Goal: Transaction & Acquisition: Subscribe to service/newsletter

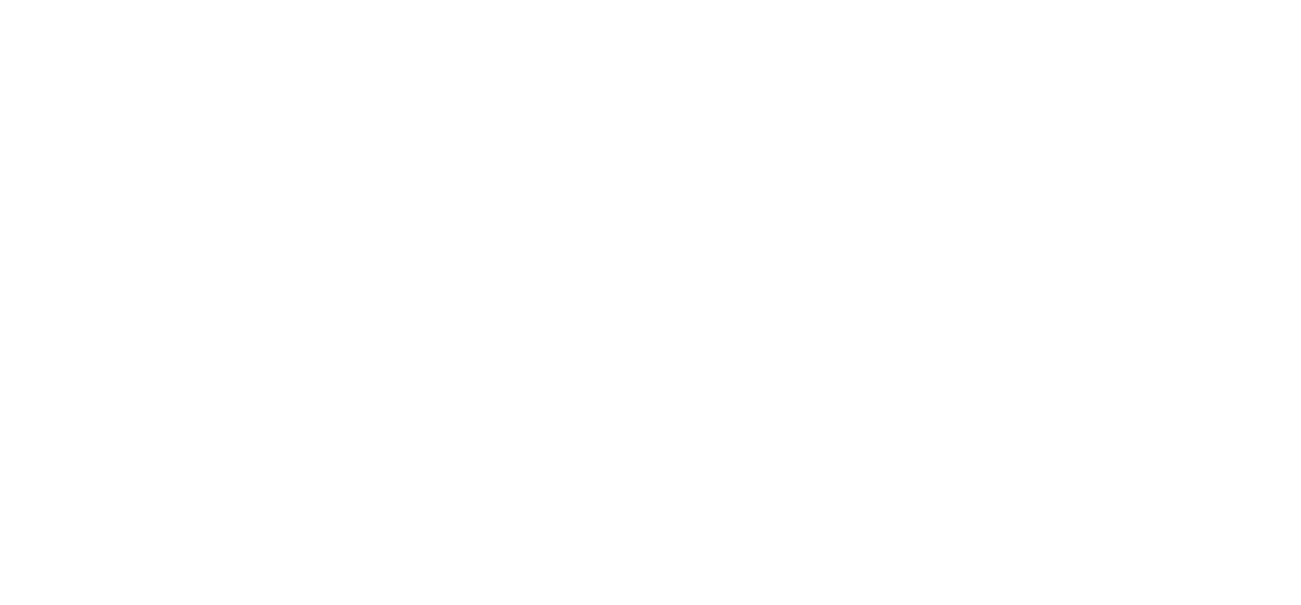
scroll to position [1723, 0]
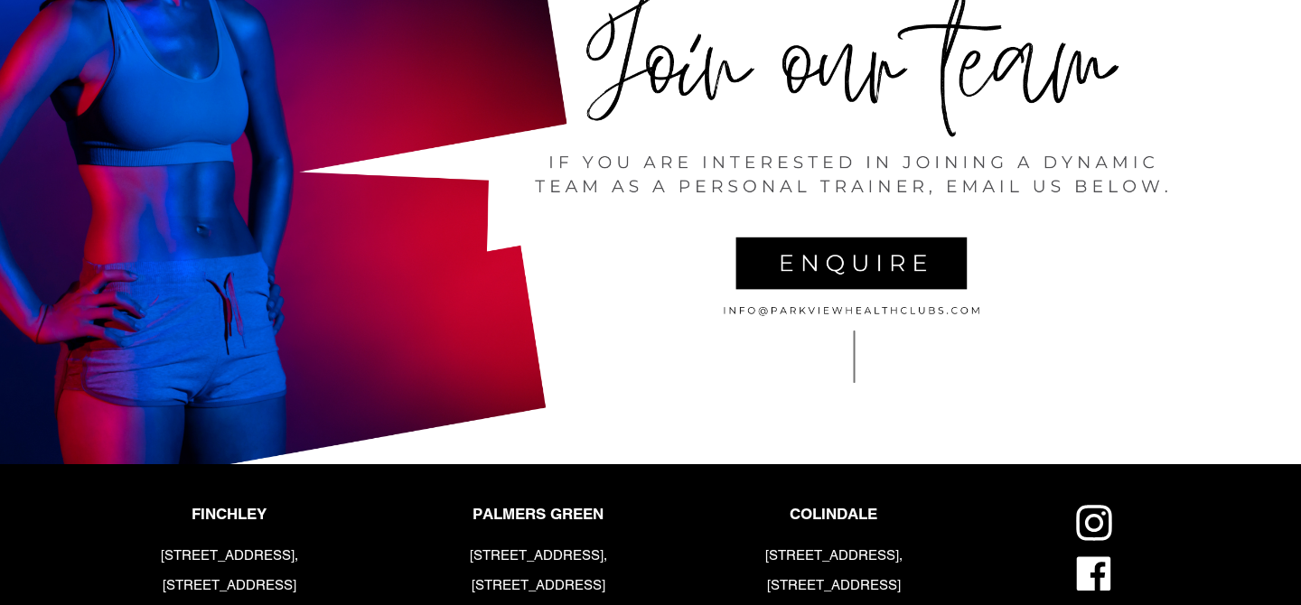
scroll to position [3882, 0]
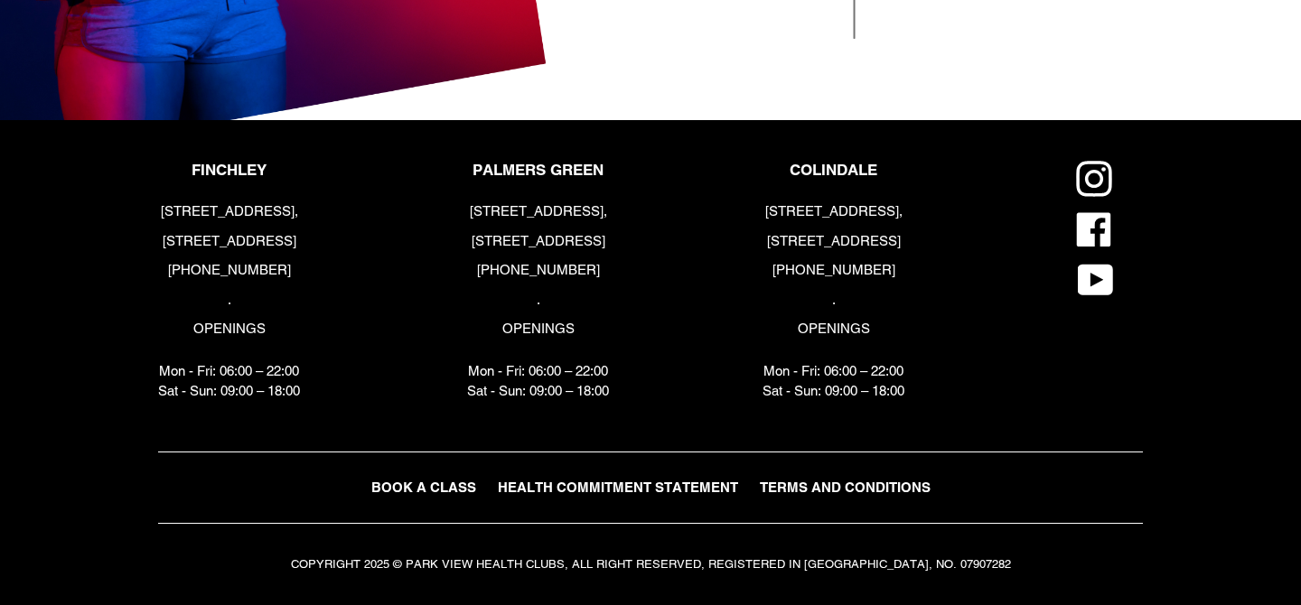
click at [438, 485] on span "BOOK A CLASS" at bounding box center [423, 487] width 105 height 15
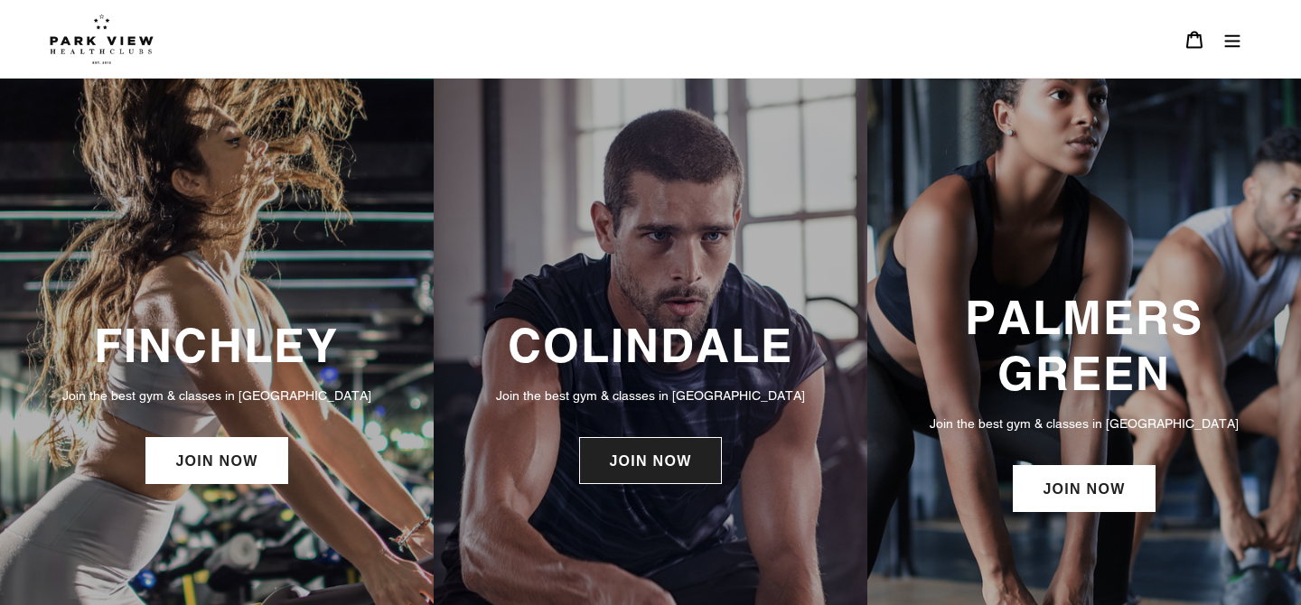
click at [672, 478] on link "JOIN NOW" at bounding box center [650, 460] width 142 height 47
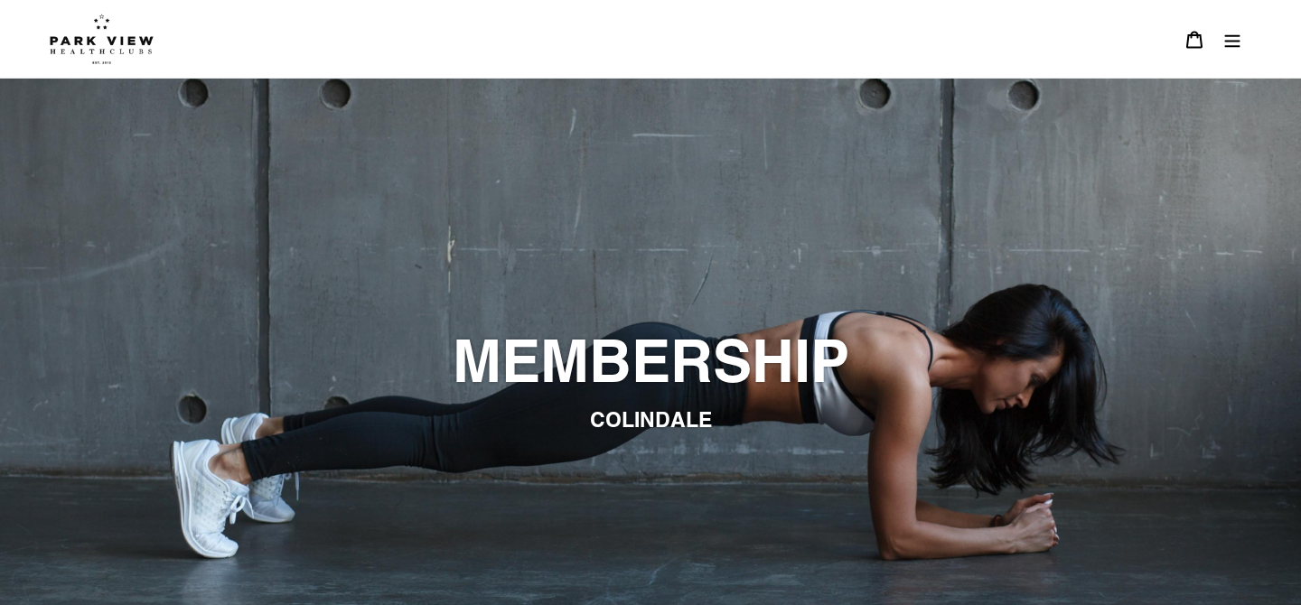
click at [1239, 41] on icon "Menu" at bounding box center [1232, 40] width 15 height 13
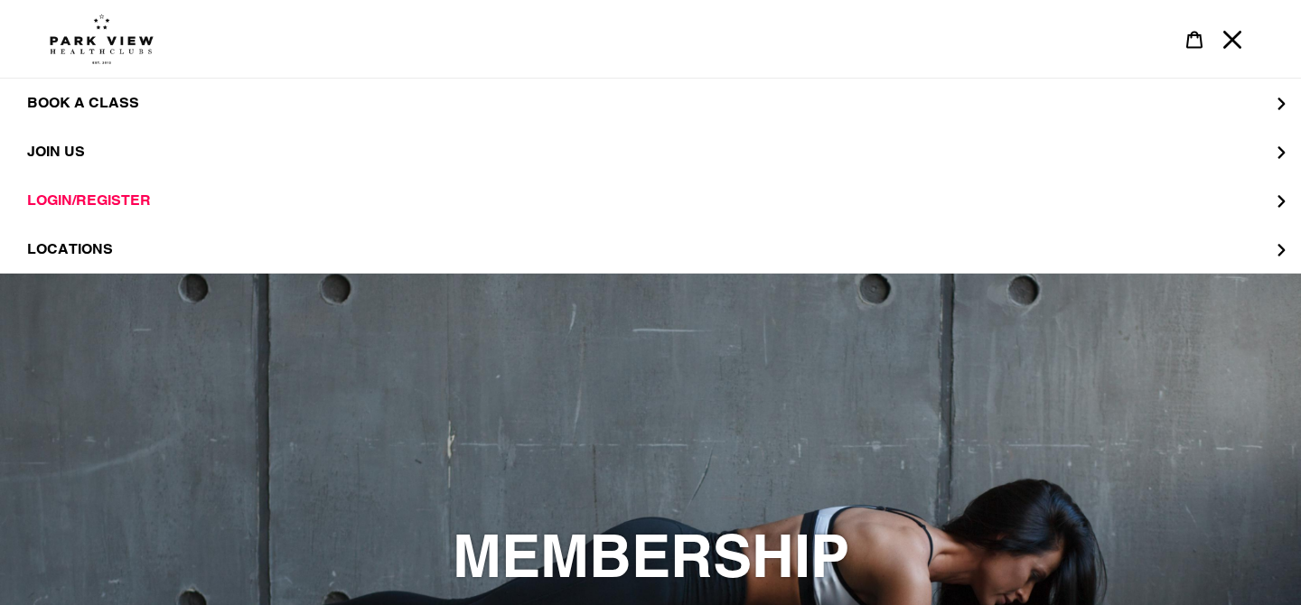
click at [1239, 41] on icon "Menu" at bounding box center [1232, 40] width 18 height 18
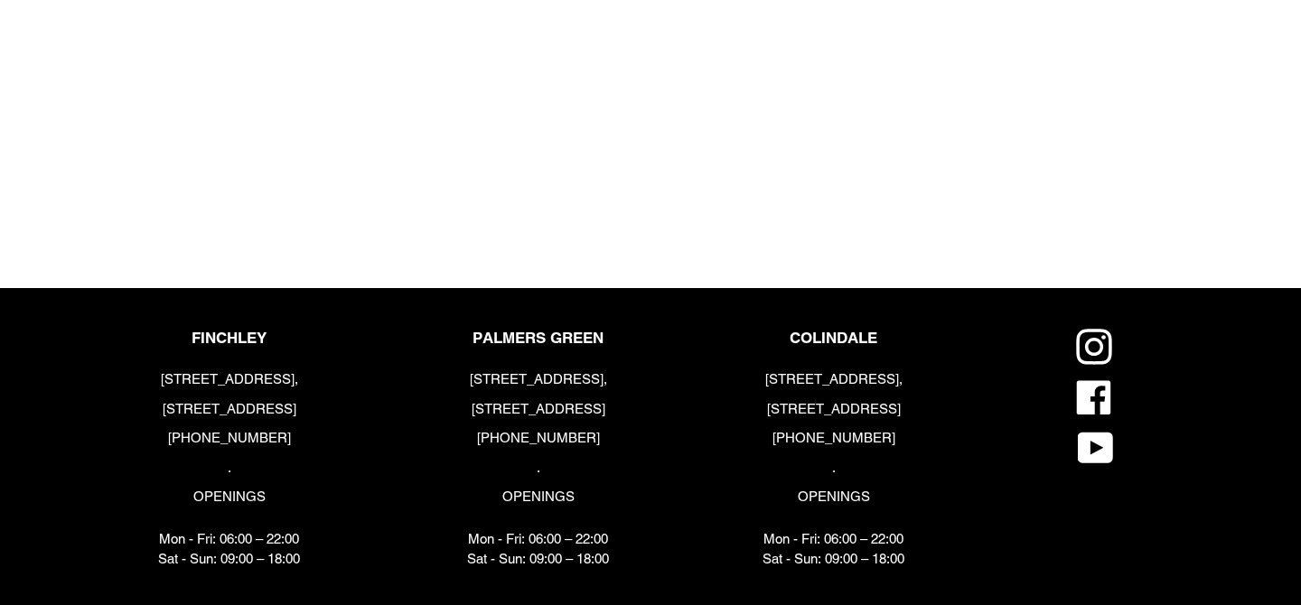
scroll to position [2219, 0]
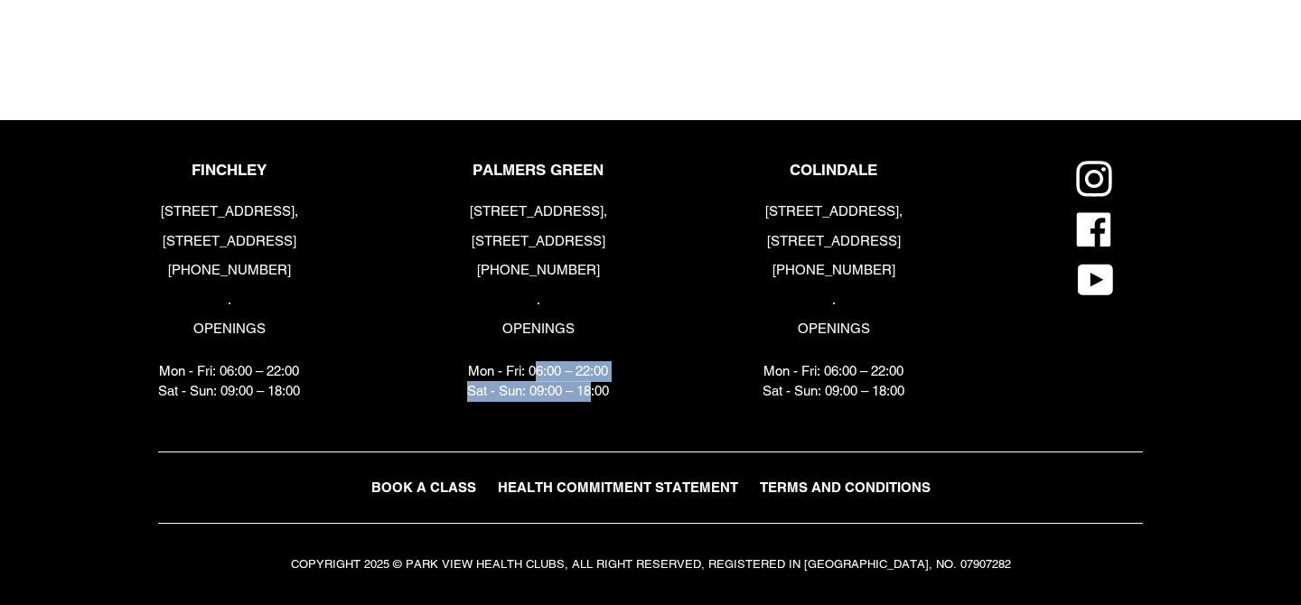
drag, startPoint x: 538, startPoint y: 370, endPoint x: 591, endPoint y: 387, distance: 55.1
click at [592, 388] on p "Mon - Fri: 06:00 – 22:00 Sat - Sun: 09:00 – 18:00" at bounding box center [538, 381] width 142 height 41
click at [591, 387] on p "Mon - Fri: 06:00 – 22:00 Sat - Sun: 09:00 – 18:00" at bounding box center [538, 381] width 142 height 41
click at [591, 388] on p "Mon - Fri: 06:00 – 22:00 Sat - Sun: 09:00 – 18:00" at bounding box center [538, 381] width 142 height 41
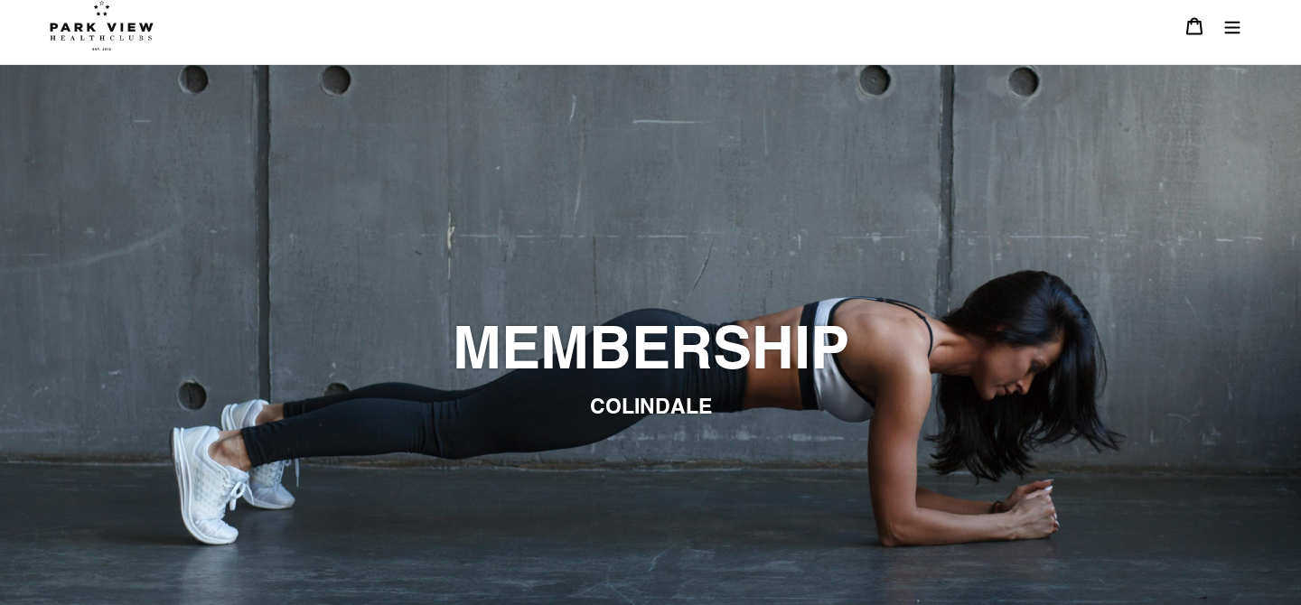
scroll to position [0, 0]
